Goal: Task Accomplishment & Management: Use online tool/utility

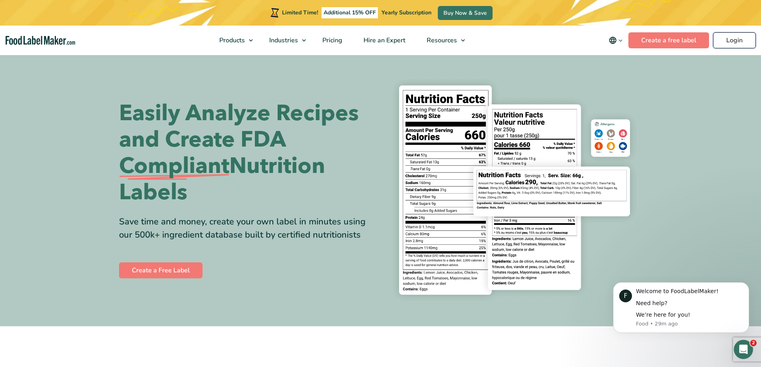
click at [735, 46] on link "Login" at bounding box center [734, 40] width 43 height 16
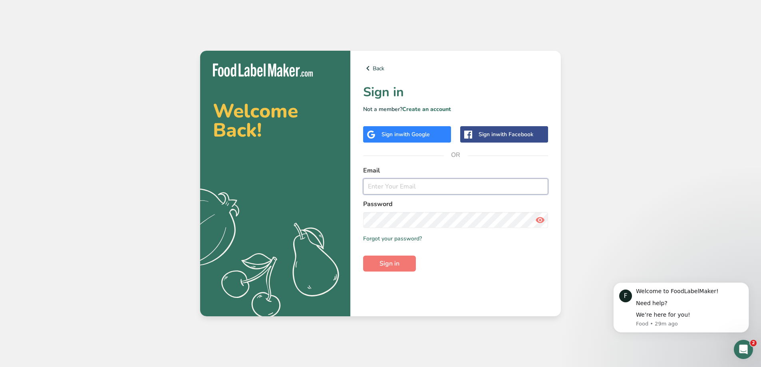
click at [386, 190] on input "email" at bounding box center [455, 187] width 185 height 16
click at [363, 256] on button "Sign in" at bounding box center [389, 264] width 53 height 16
click at [439, 187] on input "[EMAIL_ADDRESS][DOMAIN_NAME]" at bounding box center [455, 187] width 185 height 16
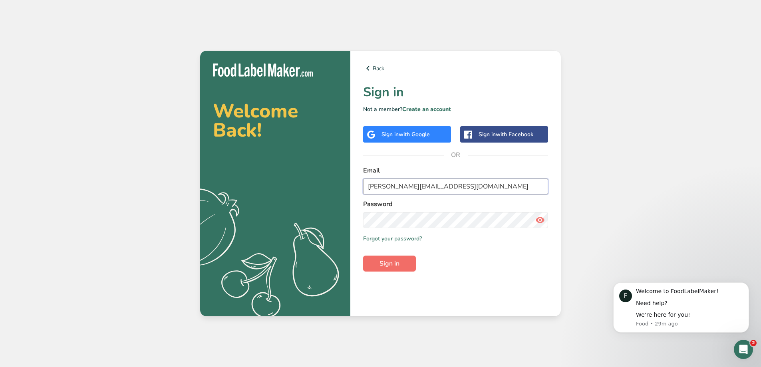
type input "[PERSON_NAME][EMAIL_ADDRESS][DOMAIN_NAME]"
click at [380, 267] on span "Sign in" at bounding box center [389, 264] width 20 height 10
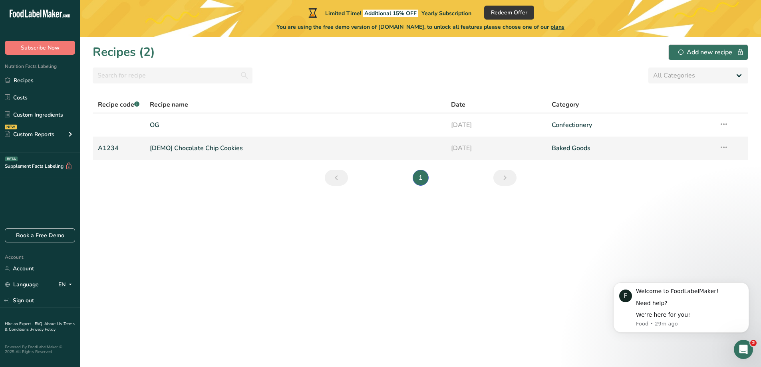
click at [200, 150] on link "[DEMO] Chocolate Chip Cookies" at bounding box center [296, 148] width 292 height 17
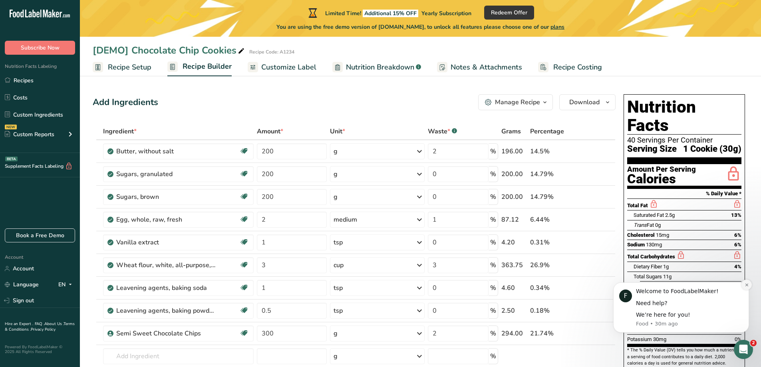
click at [747, 286] on icon "Dismiss notification" at bounding box center [747, 285] width 4 height 4
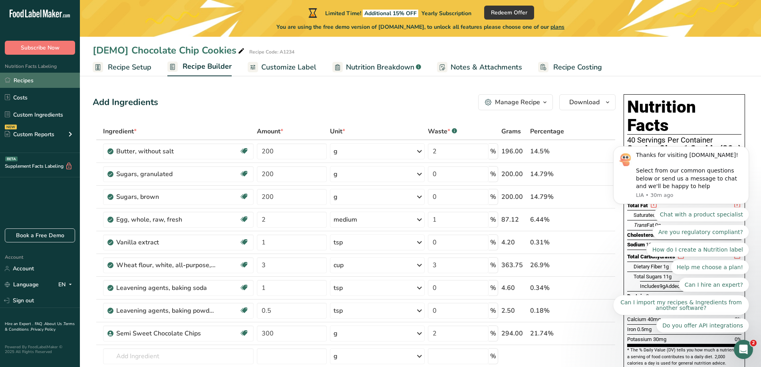
click at [27, 79] on link "Recipes" at bounding box center [40, 80] width 80 height 15
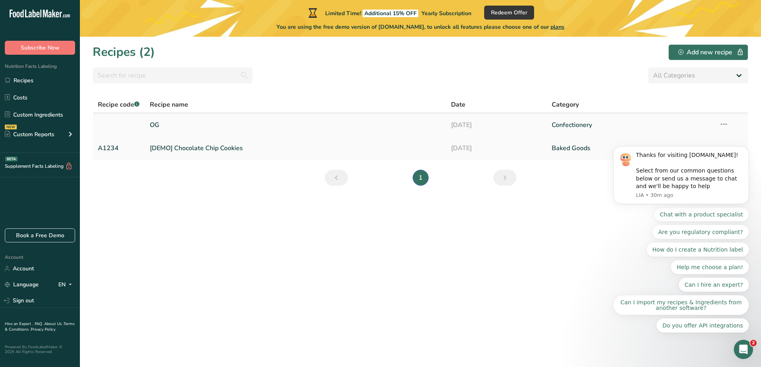
click at [156, 123] on link "OG" at bounding box center [296, 125] width 292 height 17
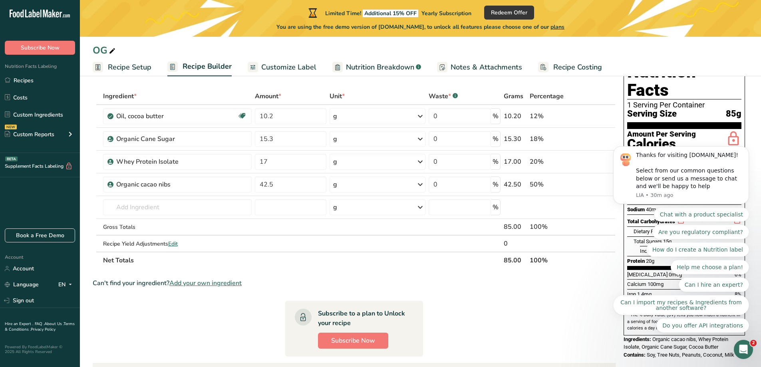
scroll to position [40, 0]
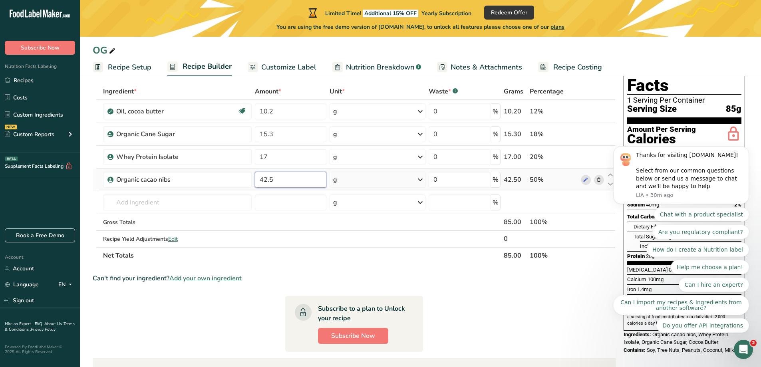
click at [273, 181] on input "42.5" at bounding box center [291, 180] width 72 height 16
click at [274, 181] on input "42.5" at bounding box center [291, 180] width 72 height 16
type input "28.5"
click at [281, 110] on div "Ingredient * Amount * Unit * Waste * .a-a{fill:#347362;}.b-a{fill:#fff;} Grams …" at bounding box center [354, 173] width 523 height 181
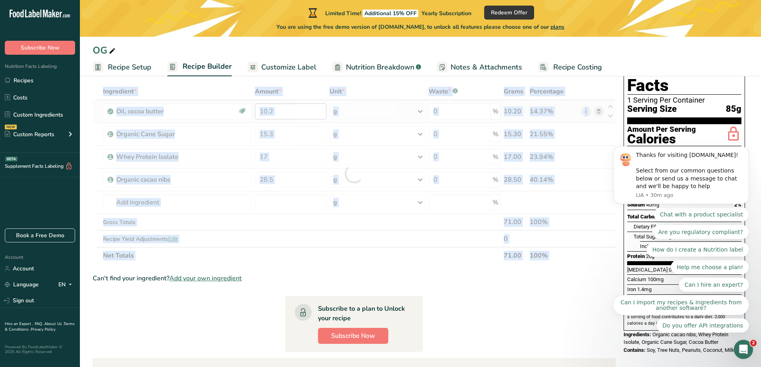
click at [281, 110] on div at bounding box center [354, 173] width 523 height 181
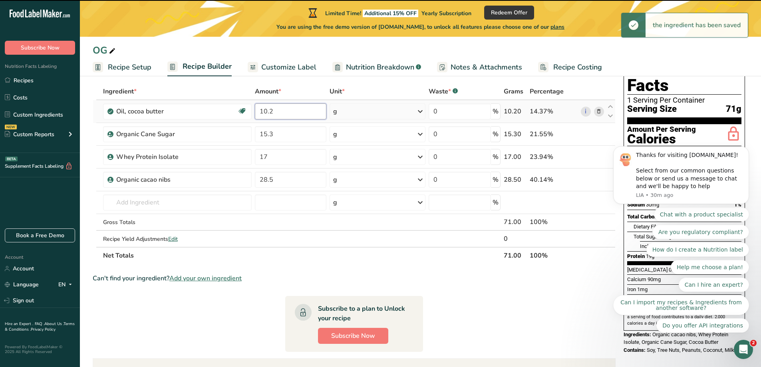
click at [268, 111] on input "10.2" at bounding box center [291, 111] width 72 height 16
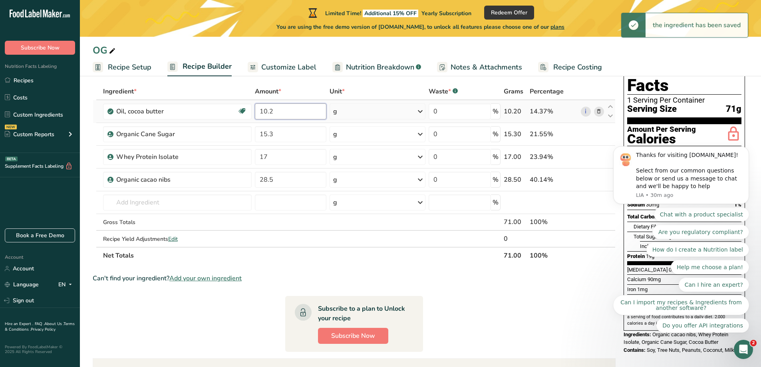
click at [268, 111] on input "10.2" at bounding box center [291, 111] width 72 height 16
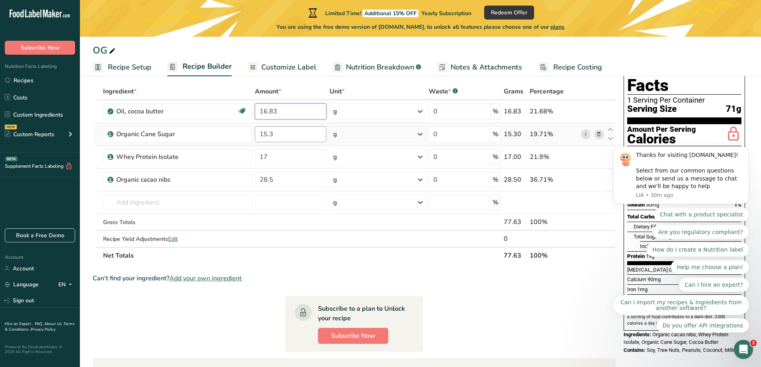
type input "16.83"
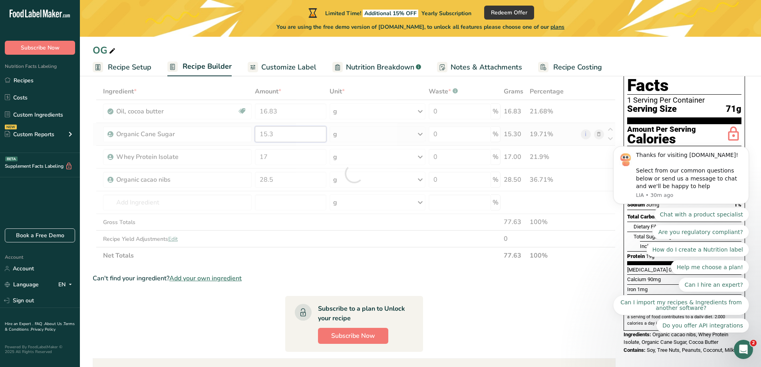
click at [277, 135] on div "Ingredient * Amount * Unit * Waste * .a-a{fill:#347362;}.b-a{fill:#fff;} Grams …" at bounding box center [354, 173] width 523 height 181
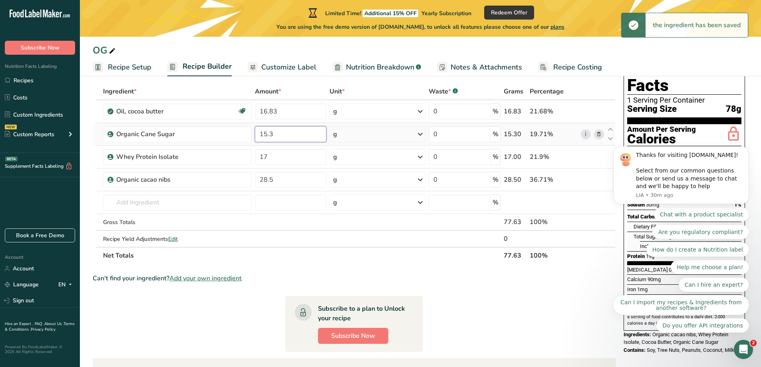
click at [285, 134] on input "15.3" at bounding box center [291, 134] width 72 height 16
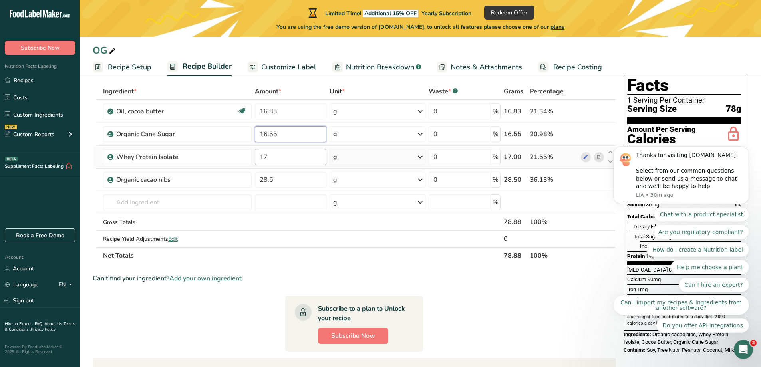
type input "16.55"
click at [267, 157] on div "Ingredient * Amount * Unit * Waste * .a-a{fill:#347362;}.b-a{fill:#fff;} Grams …" at bounding box center [354, 173] width 523 height 181
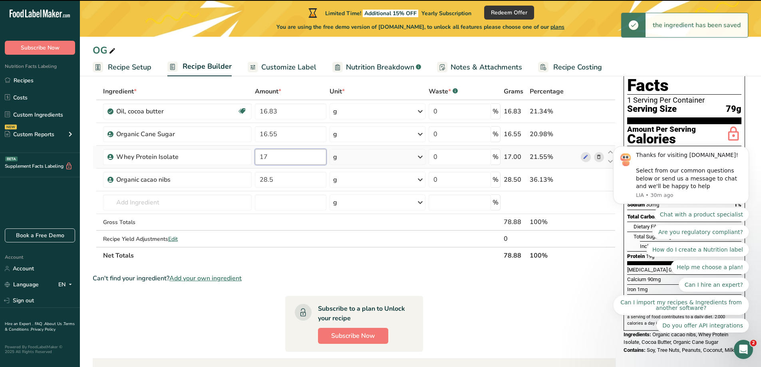
click at [266, 157] on input "17" at bounding box center [291, 157] width 72 height 16
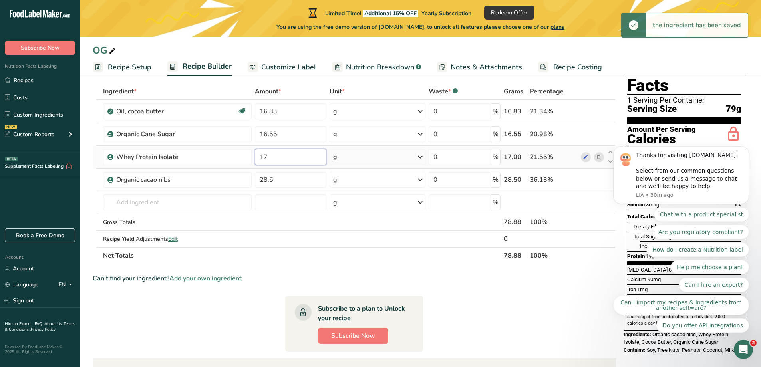
click at [266, 157] on input "17" at bounding box center [291, 157] width 72 height 16
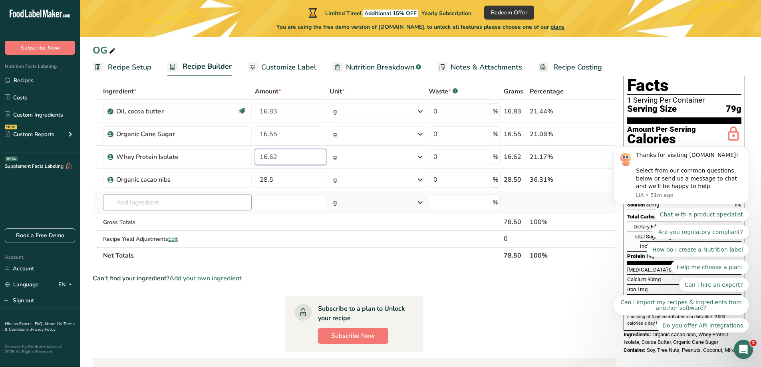
type input "16.62"
click at [147, 204] on div "Ingredient * Amount * Unit * Waste * .a-a{fill:#347362;}.b-a{fill:#fff;} Grams …" at bounding box center [354, 173] width 523 height 181
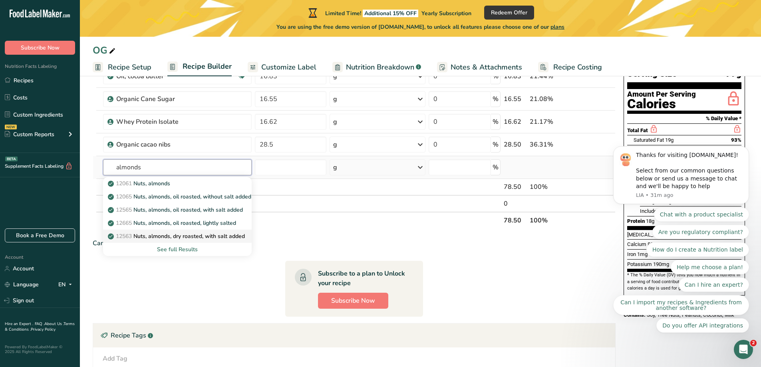
scroll to position [80, 0]
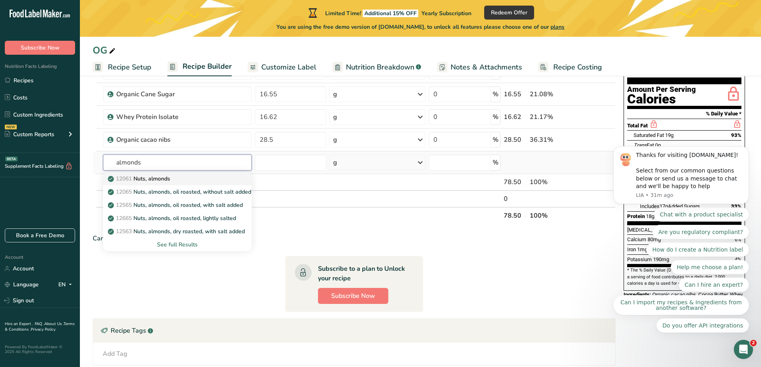
type input "almonds"
click at [164, 175] on p "12061 Nuts, almonds" at bounding box center [139, 179] width 61 height 8
type input "Nuts, almonds"
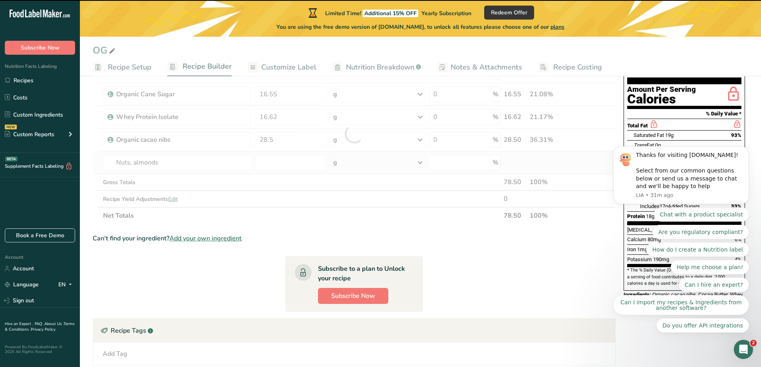
type input "0"
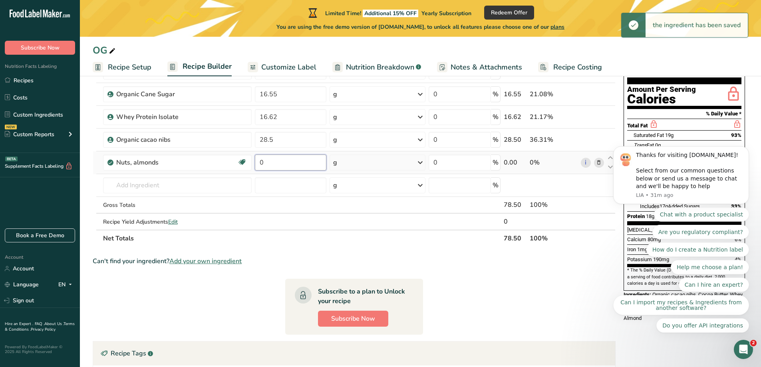
click at [261, 161] on input "0" at bounding box center [291, 163] width 72 height 16
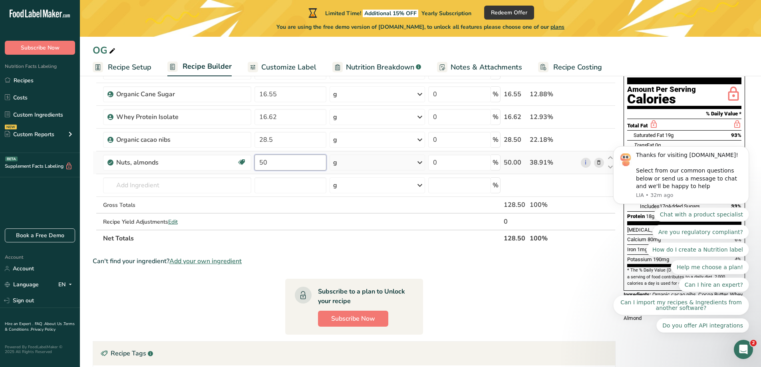
click at [291, 165] on input "50" at bounding box center [290, 163] width 72 height 16
type input "5"
click at [155, 187] on div "Ingredient * Amount * Unit * Waste * .a-a{fill:#347362;}.b-a{fill:#fff;} Grams …" at bounding box center [354, 145] width 523 height 204
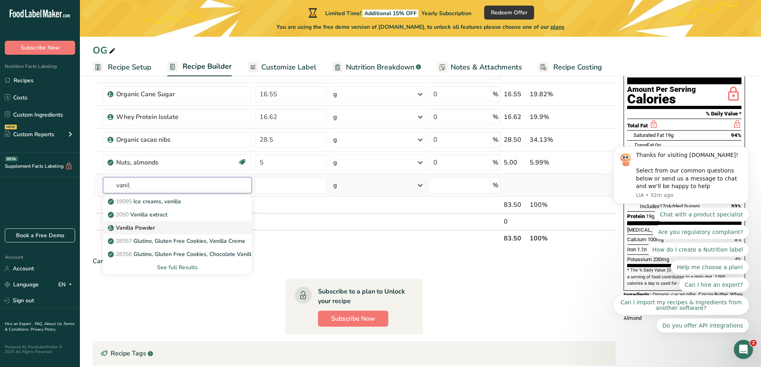
type input "vanil"
click at [139, 225] on p "Vanilla Powder" at bounding box center [132, 228] width 46 height 8
type input "Vanilla Powder"
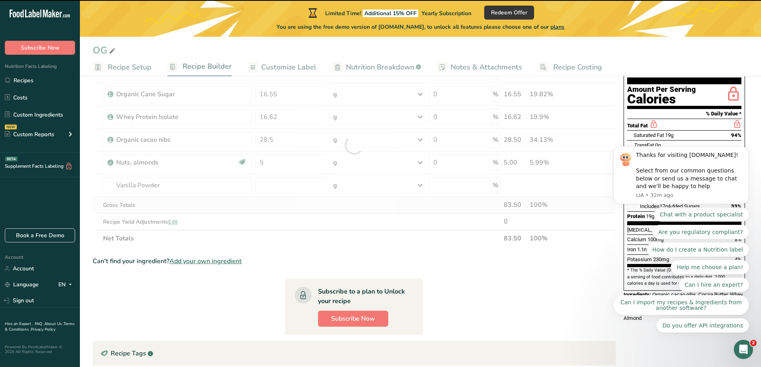
type input "0"
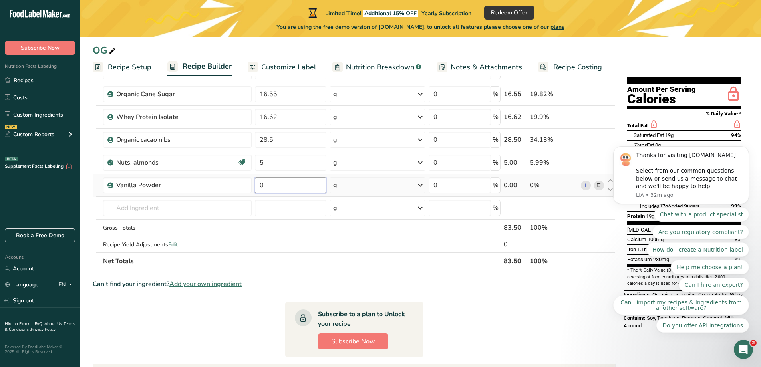
click at [278, 185] on input "0" at bounding box center [291, 185] width 72 height 16
type input "0.5"
click at [160, 207] on div "Ingredient * Amount * Unit * Waste * .a-a{fill:#347362;}.b-a{fill:#fff;} Grams …" at bounding box center [354, 156] width 523 height 226
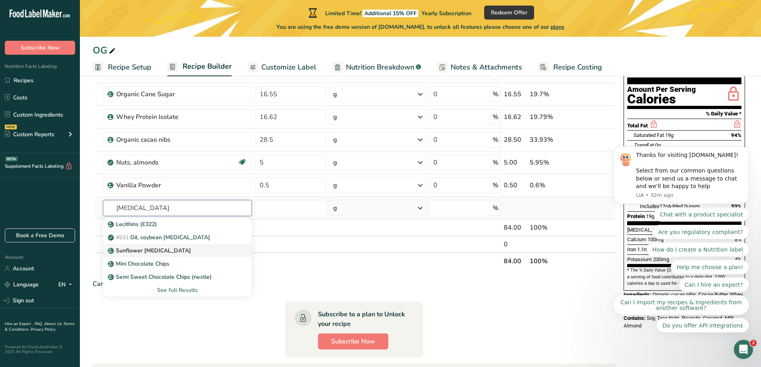
type input "[MEDICAL_DATA]"
click at [139, 249] on p "Sunflower [MEDICAL_DATA]" at bounding box center [149, 250] width 81 height 8
type input "Sunflower [MEDICAL_DATA]"
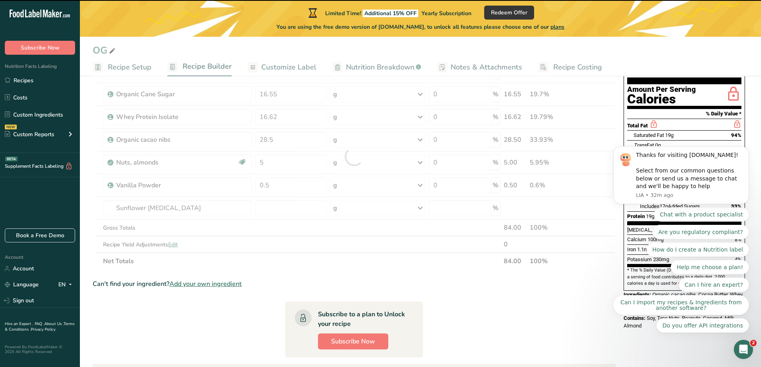
type input "0"
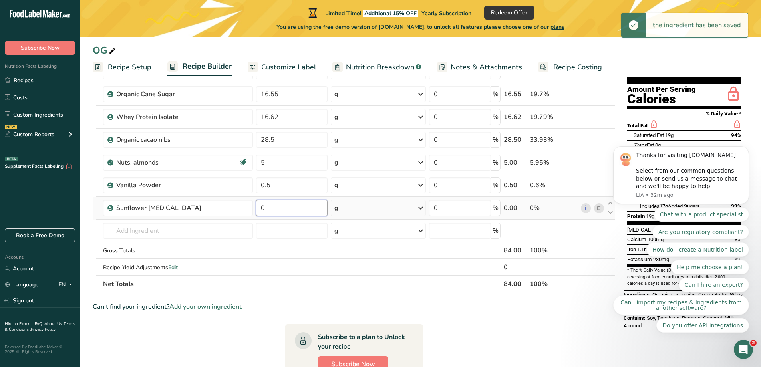
click at [263, 206] on input "0" at bounding box center [291, 208] width 71 height 16
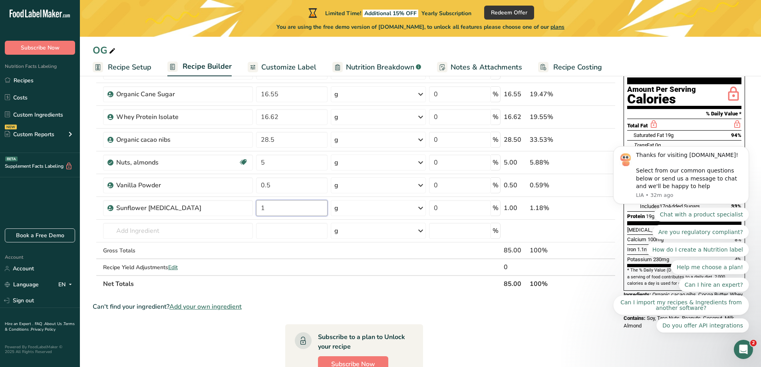
type input "1"
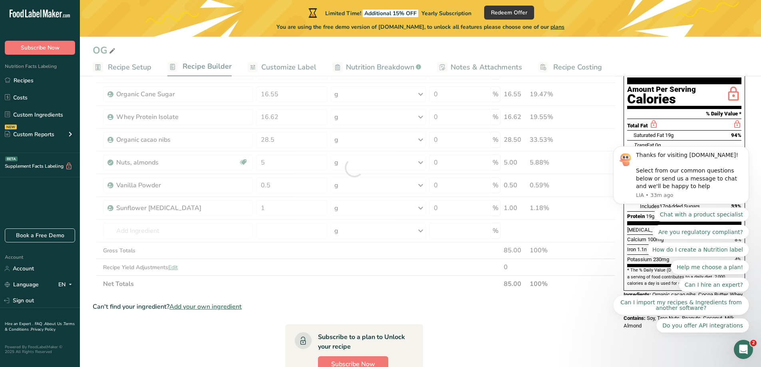
click at [220, 44] on div "OG Recipe Setup Recipe Builder Customize Label Nutrition Breakdown .a-a{fill:#3…" at bounding box center [420, 264] width 681 height 532
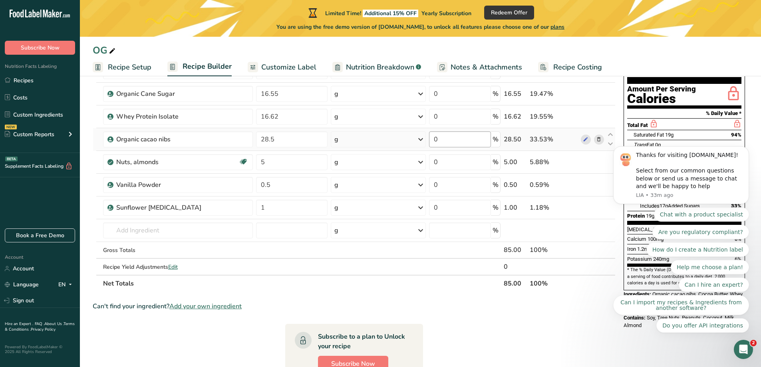
scroll to position [84, 0]
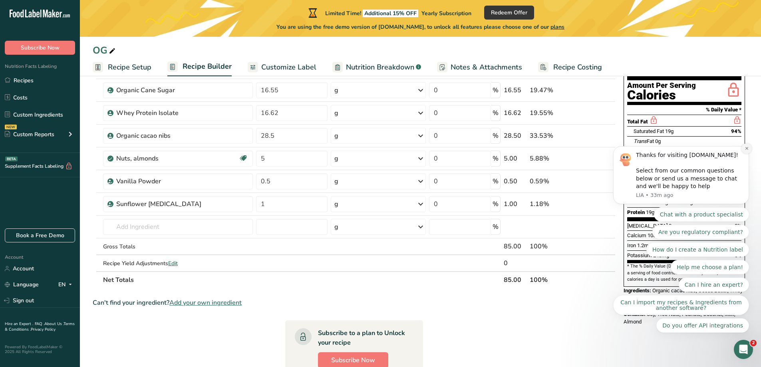
click at [745, 151] on icon "Dismiss notification" at bounding box center [747, 148] width 4 height 4
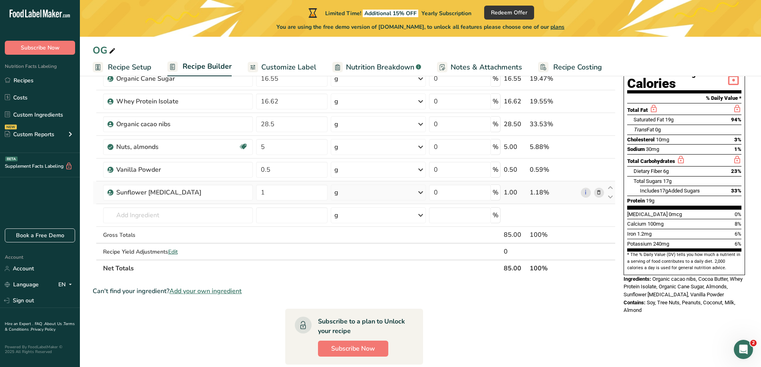
scroll to position [120, 0]
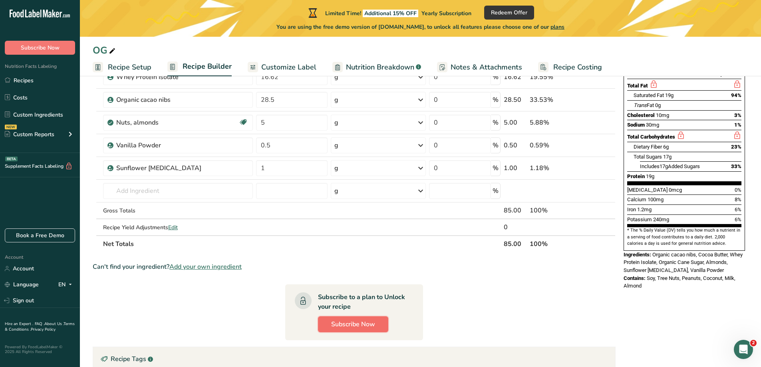
click at [339, 322] on span "Subscribe Now" at bounding box center [353, 325] width 44 height 10
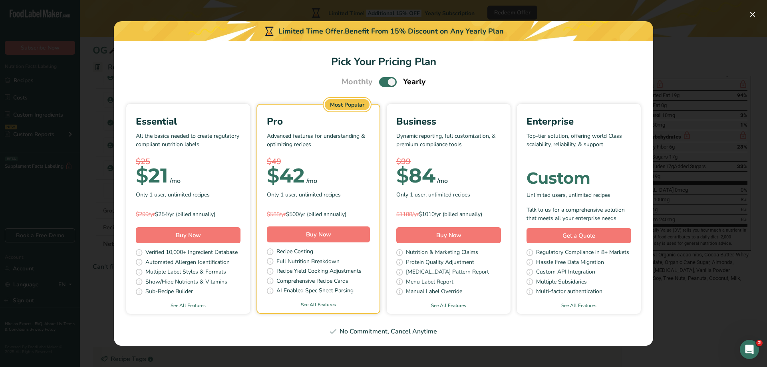
click at [387, 81] on span "Pick Your Pricing Plan Modal" at bounding box center [388, 82] width 18 height 10
click at [384, 81] on input "Pick Your Pricing Plan Modal" at bounding box center [381, 81] width 5 height 5
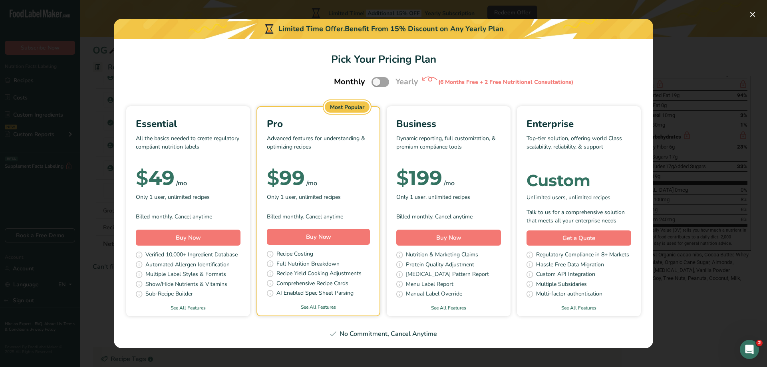
click at [376, 83] on span "Pick Your Pricing Plan Modal" at bounding box center [380, 82] width 18 height 10
click at [376, 83] on input "Pick Your Pricing Plan Modal" at bounding box center [373, 81] width 5 height 5
checkbox input "true"
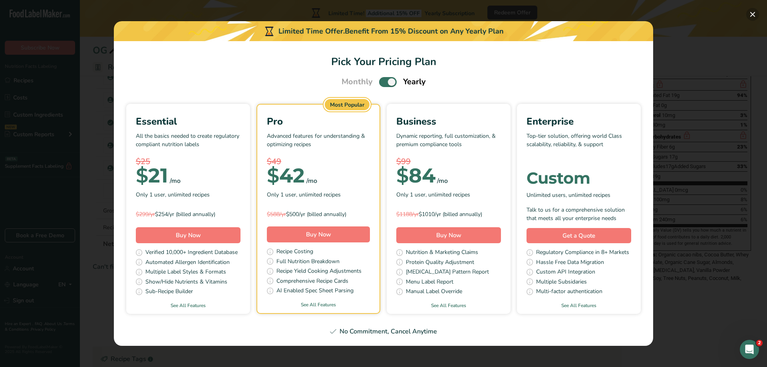
click at [756, 12] on button "Pick Your Pricing Plan Modal" at bounding box center [752, 14] width 13 height 13
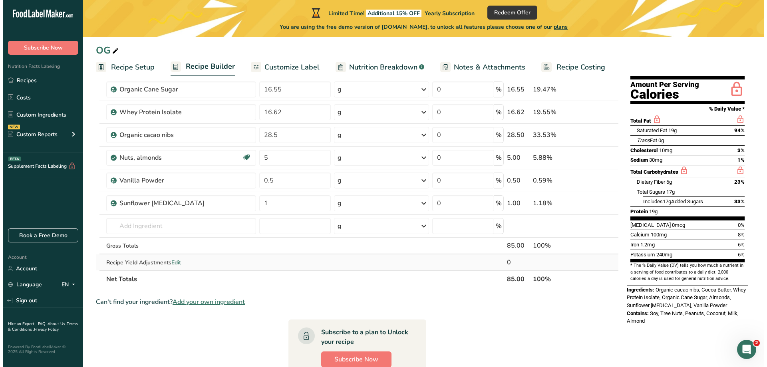
scroll to position [80, 0]
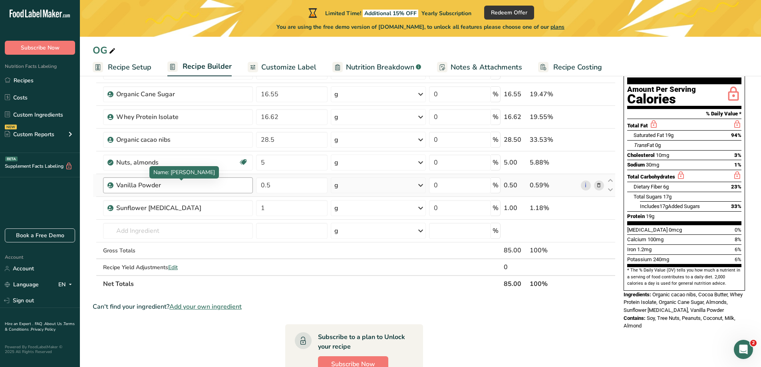
click at [166, 185] on div "Vanilla Powder" at bounding box center [166, 186] width 100 height 10
click at [159, 187] on div "Vanilla Powder" at bounding box center [166, 186] width 100 height 10
click at [600, 186] on icon at bounding box center [599, 185] width 6 height 8
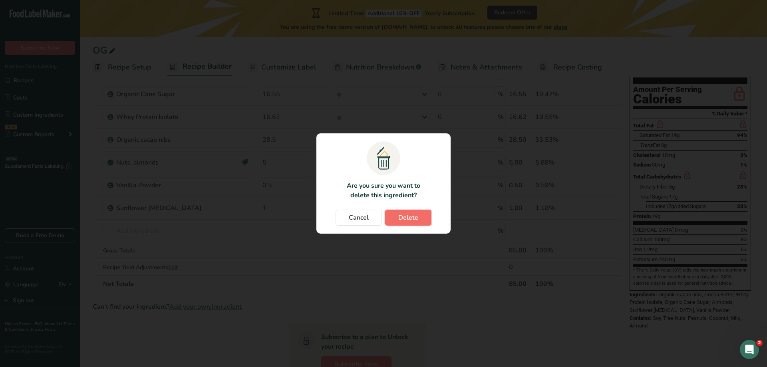
click at [401, 218] on span "Delete" at bounding box center [408, 218] width 20 height 10
type input "1"
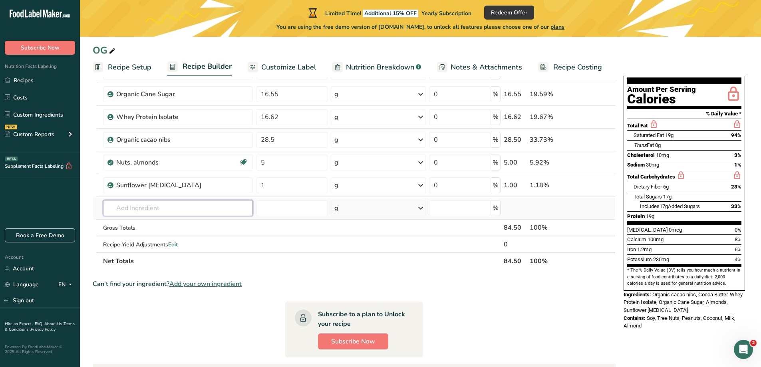
click at [139, 210] on input "text" at bounding box center [178, 208] width 150 height 16
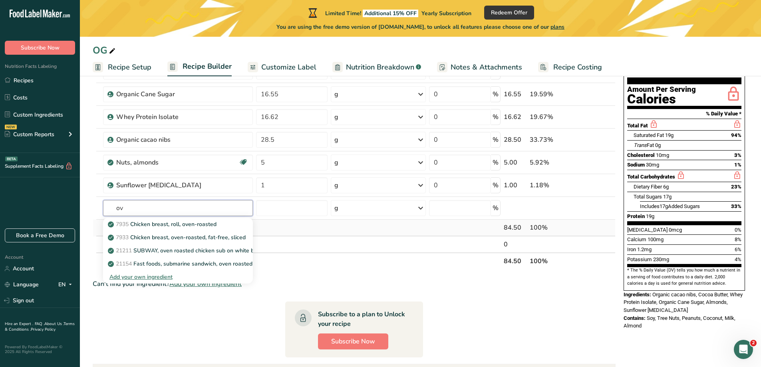
type input "o"
type input "almonds"
click at [183, 292] on div "See full Results" at bounding box center [177, 290] width 137 height 8
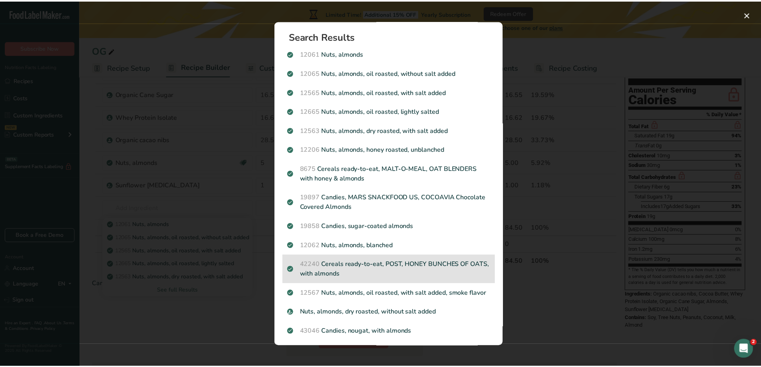
scroll to position [0, 0]
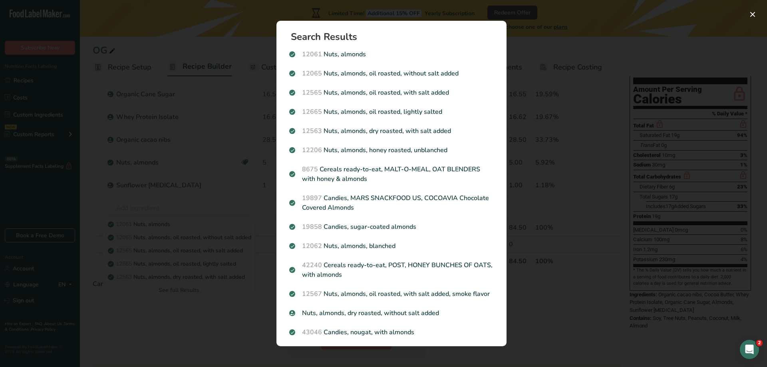
click at [594, 20] on div "Search results modal" at bounding box center [383, 183] width 767 height 367
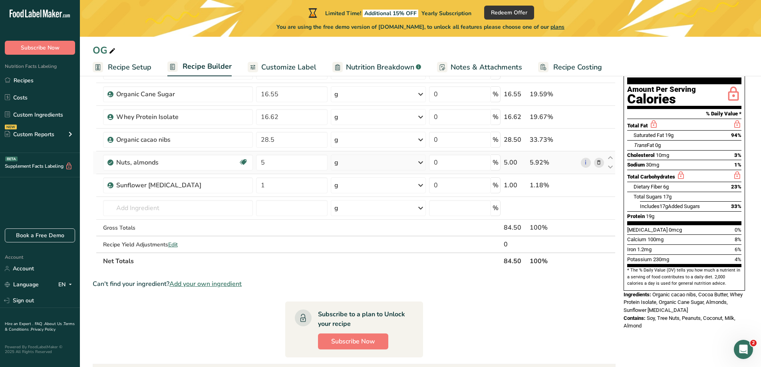
click at [421, 163] on icon at bounding box center [421, 162] width 10 height 14
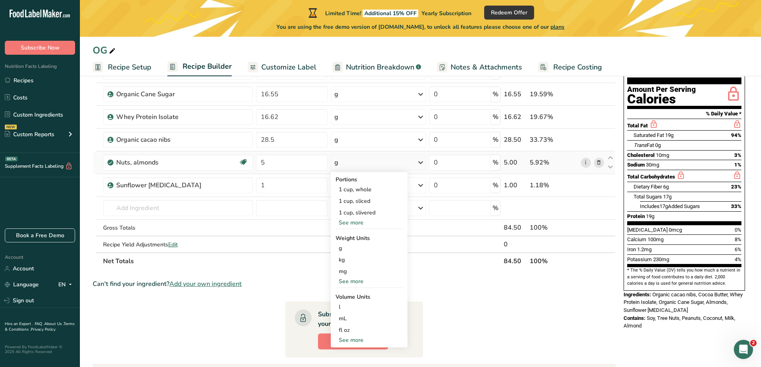
click at [421, 163] on icon at bounding box center [421, 162] width 10 height 14
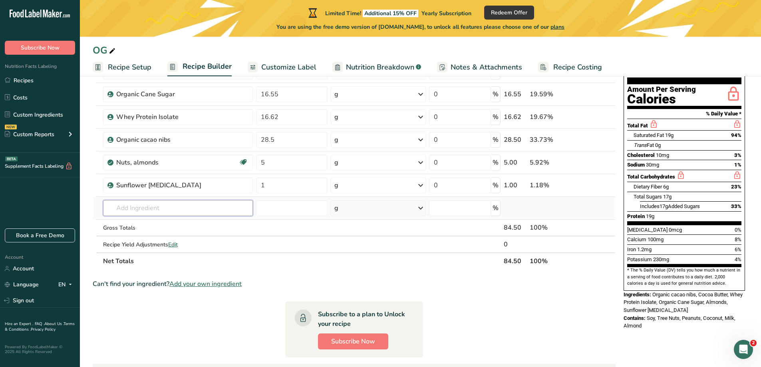
click at [147, 210] on input "text" at bounding box center [178, 208] width 150 height 16
type input "sea sa"
click at [126, 225] on p "Sea Salt" at bounding box center [123, 224] width 28 height 8
type input "Sea Salt"
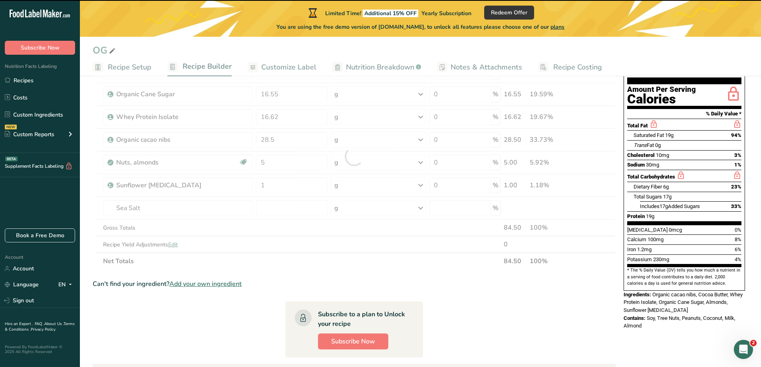
type input "0"
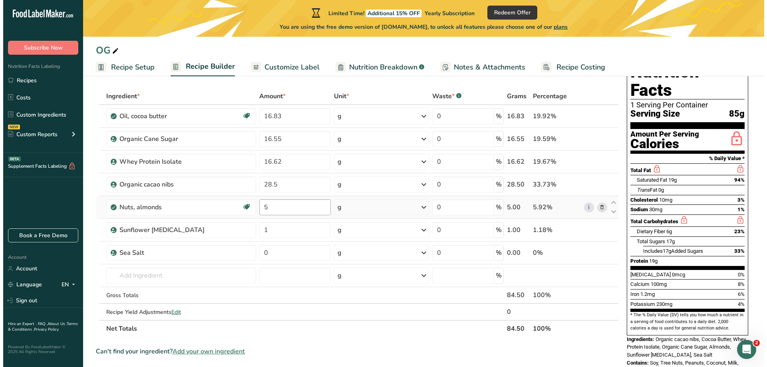
scroll to position [40, 0]
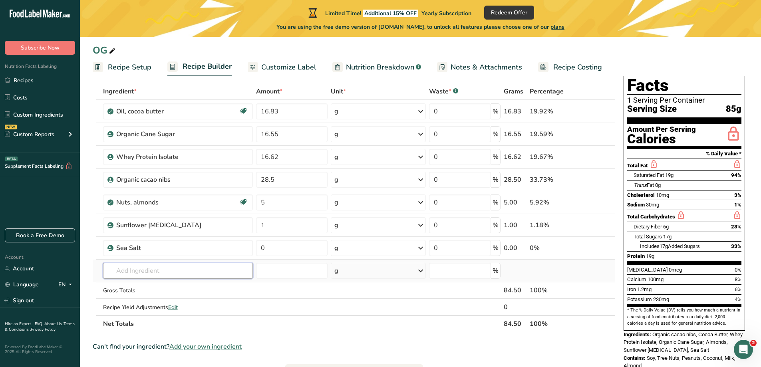
click at [169, 269] on input "text" at bounding box center [178, 271] width 150 height 16
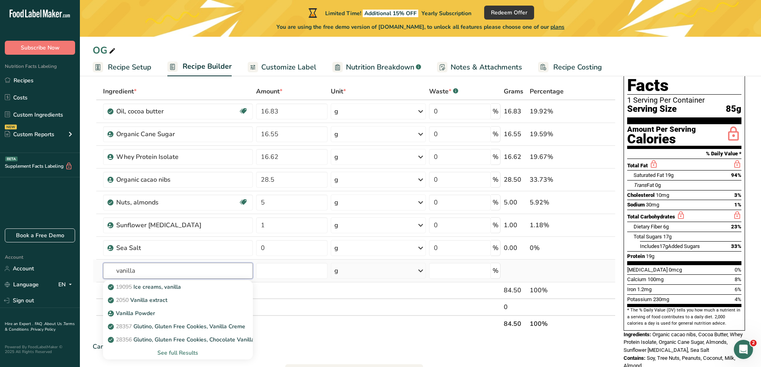
type input "vanilla"
click at [177, 351] on div "See full Results" at bounding box center [177, 353] width 137 height 8
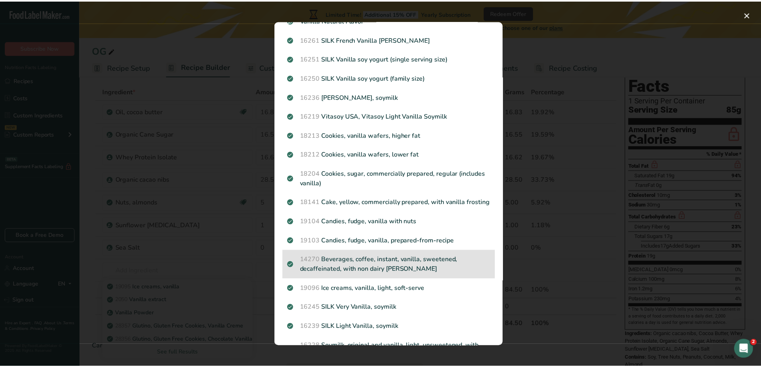
scroll to position [0, 0]
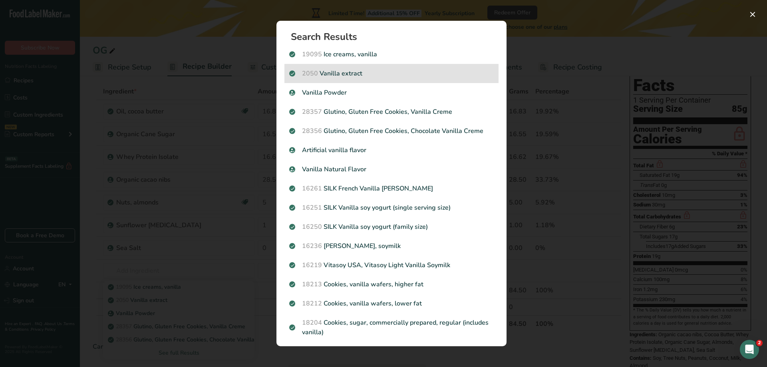
click at [358, 72] on p "2050 Vanilla extract" at bounding box center [391, 74] width 205 height 10
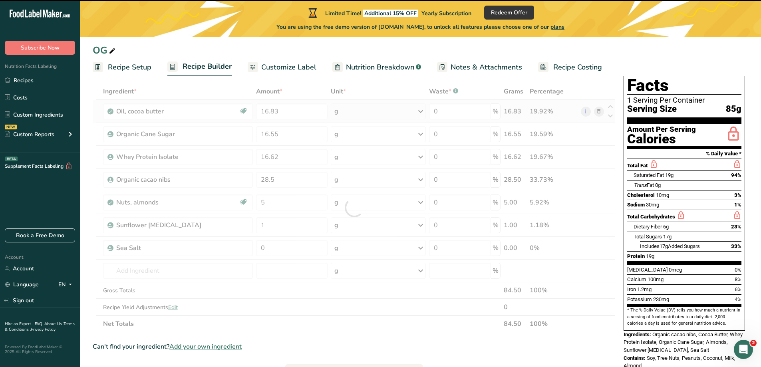
type input "0"
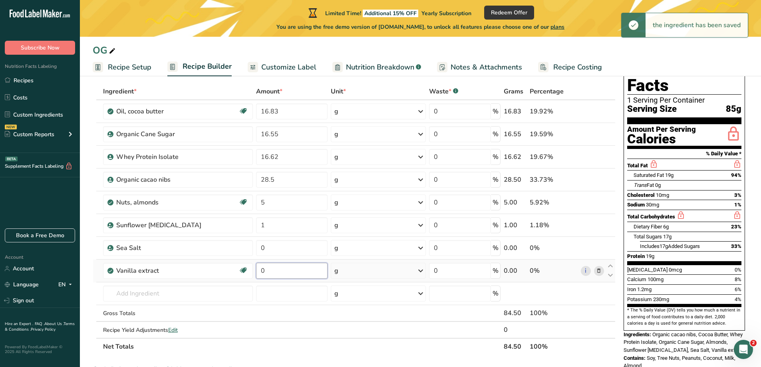
click at [263, 271] on input "0" at bounding box center [291, 271] width 71 height 16
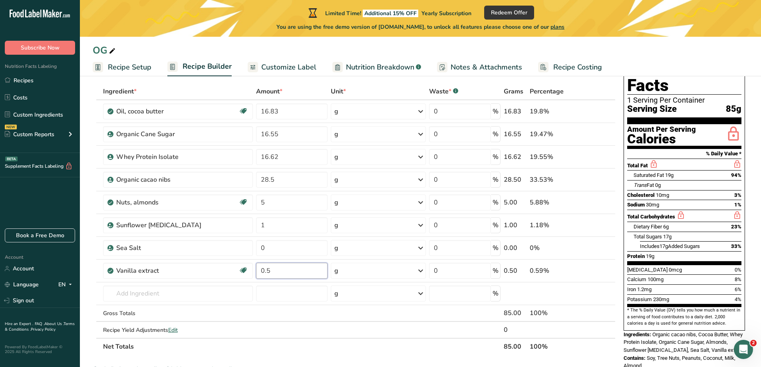
type input "0.5"
click at [340, 349] on div "Ingredient * Amount * Unit * Waste * .a-a{fill:#347362;}.b-a{fill:#fff;} Grams …" at bounding box center [354, 219] width 523 height 272
click at [697, 58] on ul "Recipe Setup Recipe Builder Customize Label Nutrition Breakdown .a-a{fill:#3473…" at bounding box center [420, 67] width 681 height 19
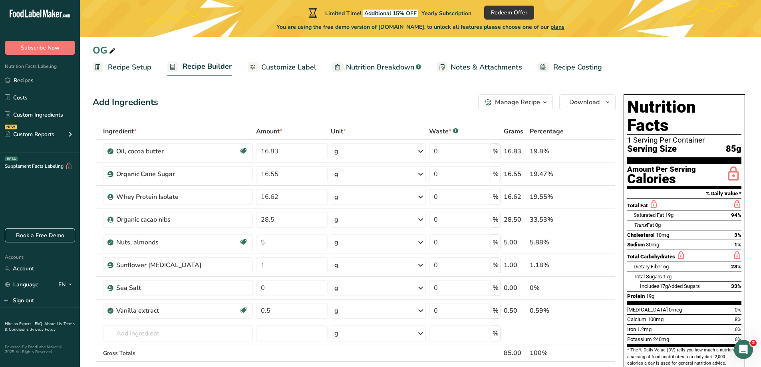
click at [528, 99] on div "Manage Recipe" at bounding box center [517, 102] width 45 height 10
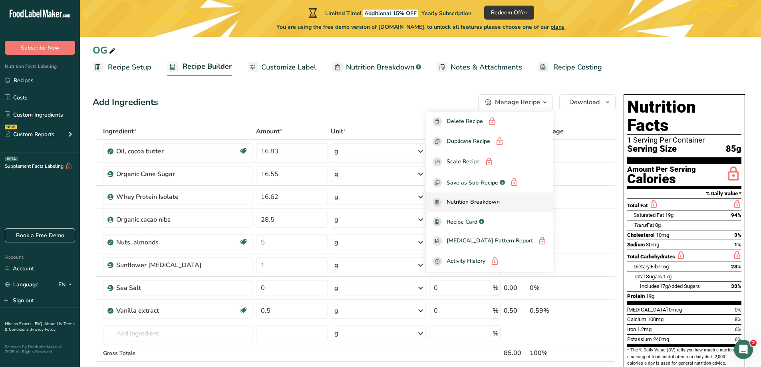
click at [475, 202] on span "Nutrition Breakdown" at bounding box center [473, 202] width 53 height 9
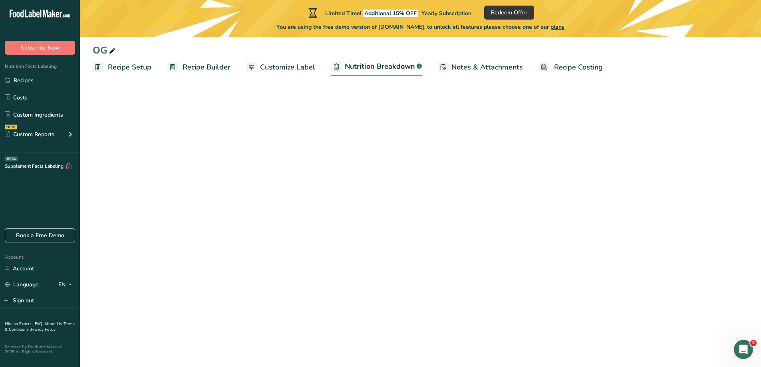
select select "Calories"
